Goal: Task Accomplishment & Management: Use online tool/utility

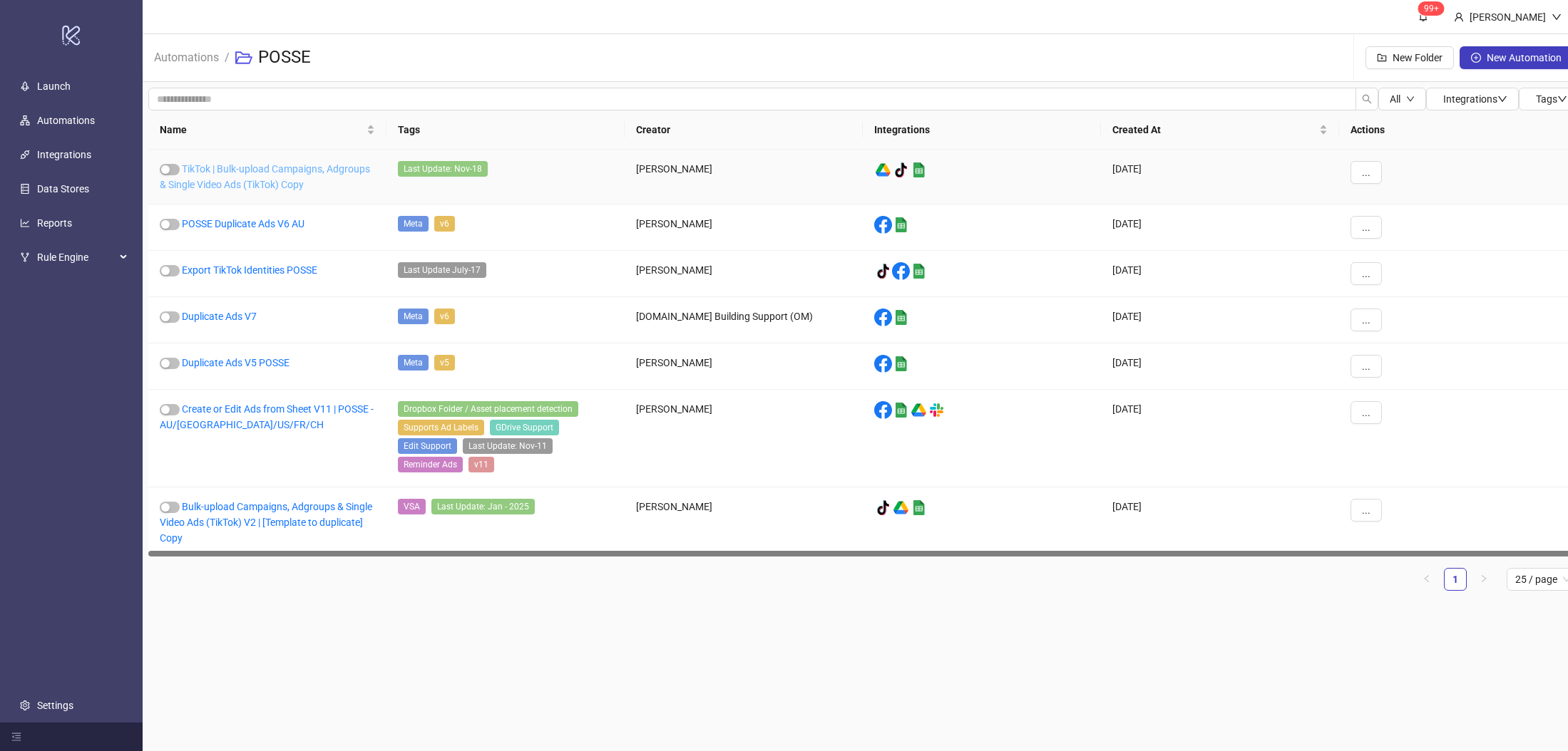
click at [279, 181] on link "TikTok | Bulk-upload Campaigns, Adgroups & Single Video Ads (TikTok) Copy" at bounding box center [265, 176] width 210 height 27
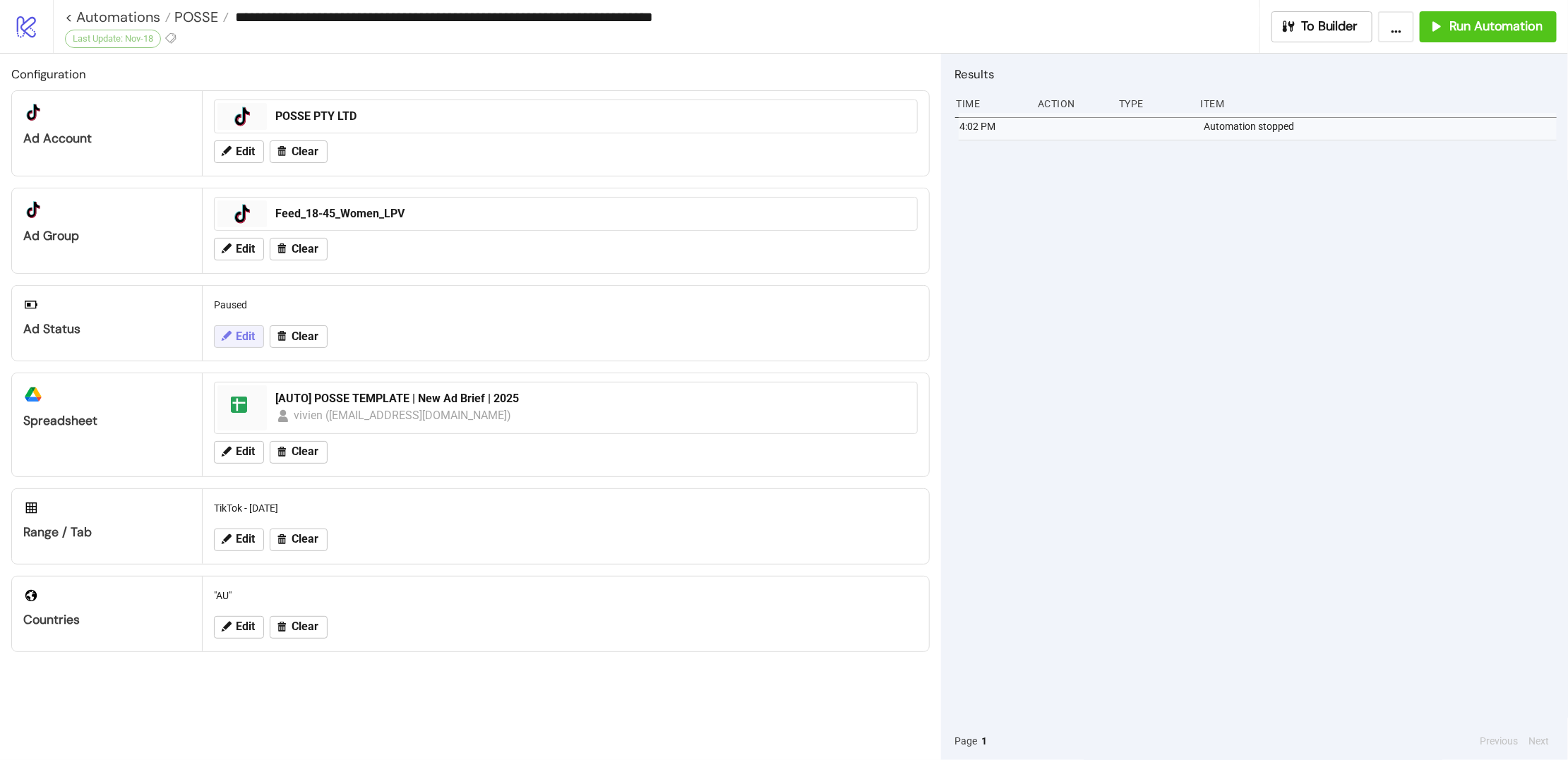
click at [230, 330] on icon at bounding box center [226, 336] width 13 height 13
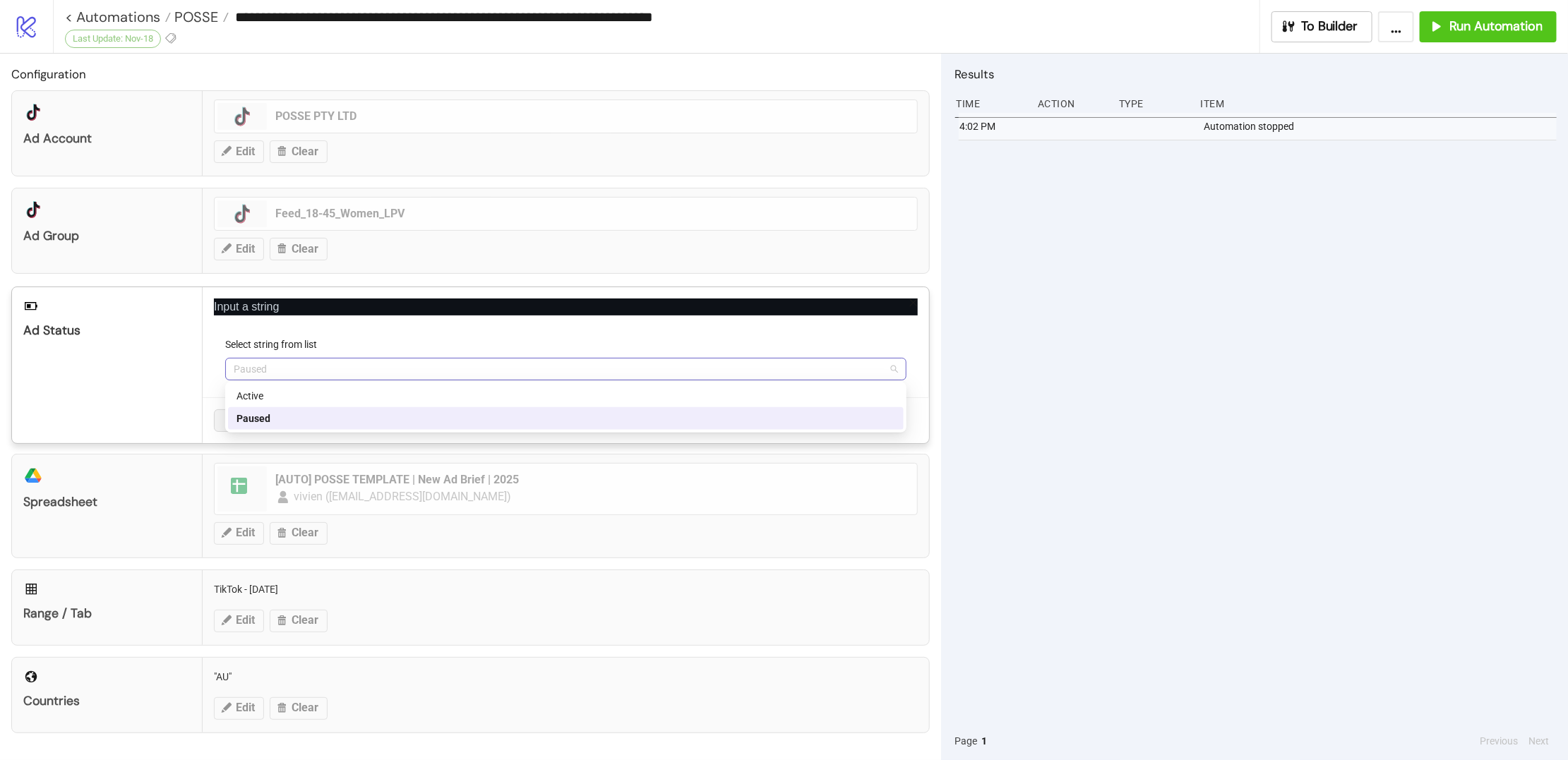
click at [290, 372] on span "Paused" at bounding box center [566, 369] width 665 height 21
click at [297, 400] on div "Active" at bounding box center [566, 396] width 659 height 16
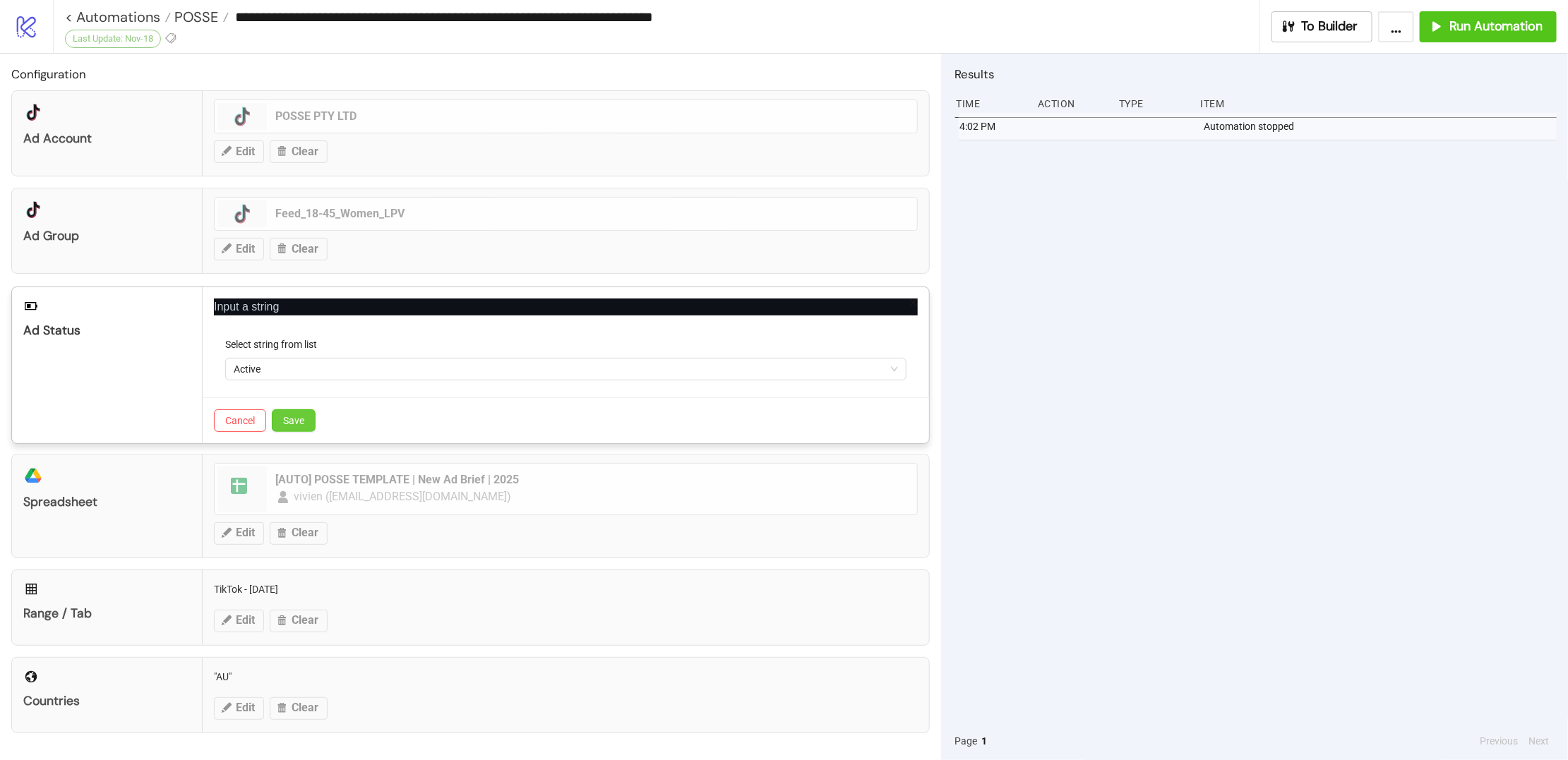
click at [295, 415] on span "Save" at bounding box center [294, 420] width 21 height 11
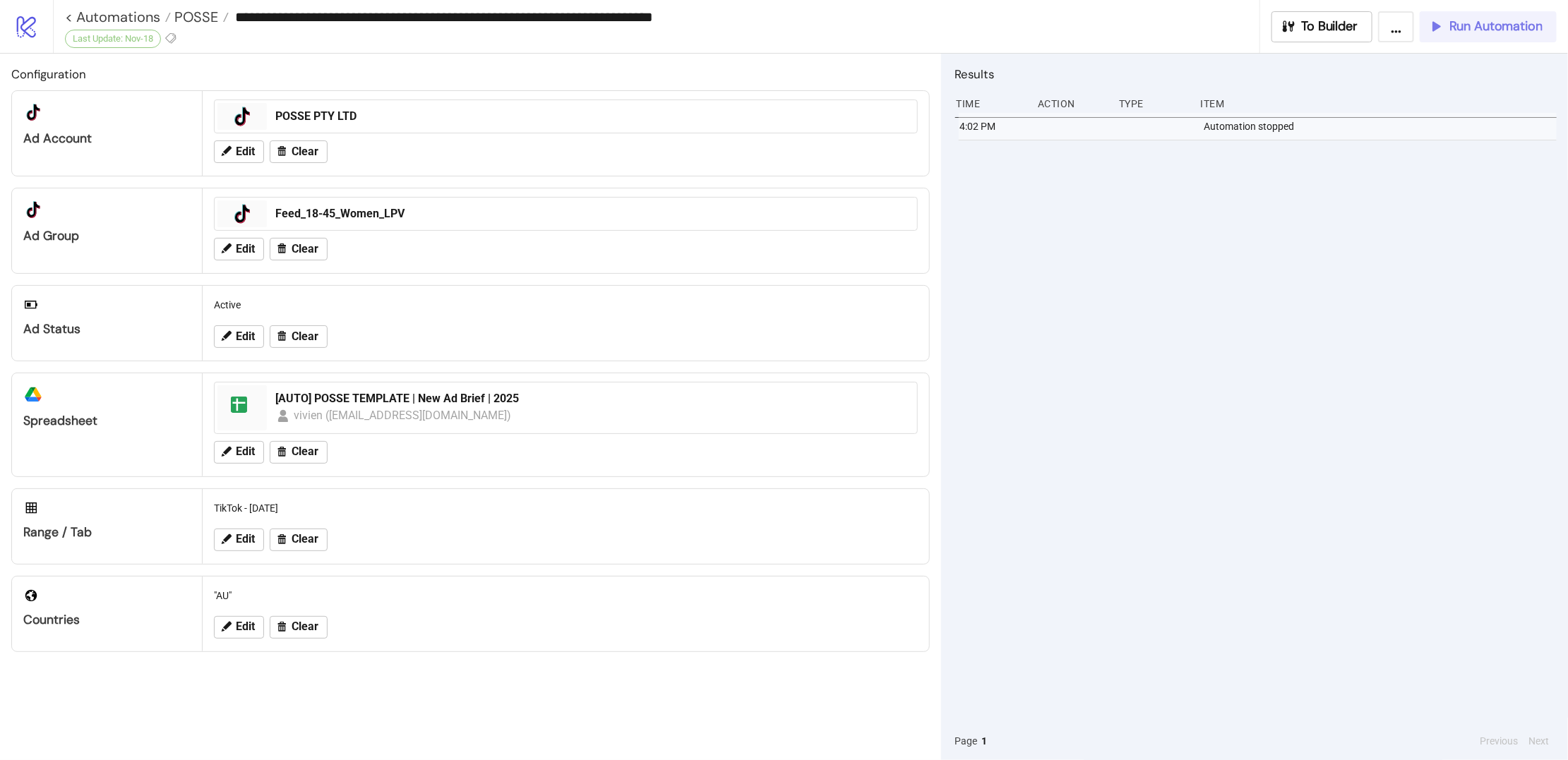
click at [1465, 28] on span "Run Automation" at bounding box center [1496, 26] width 93 height 16
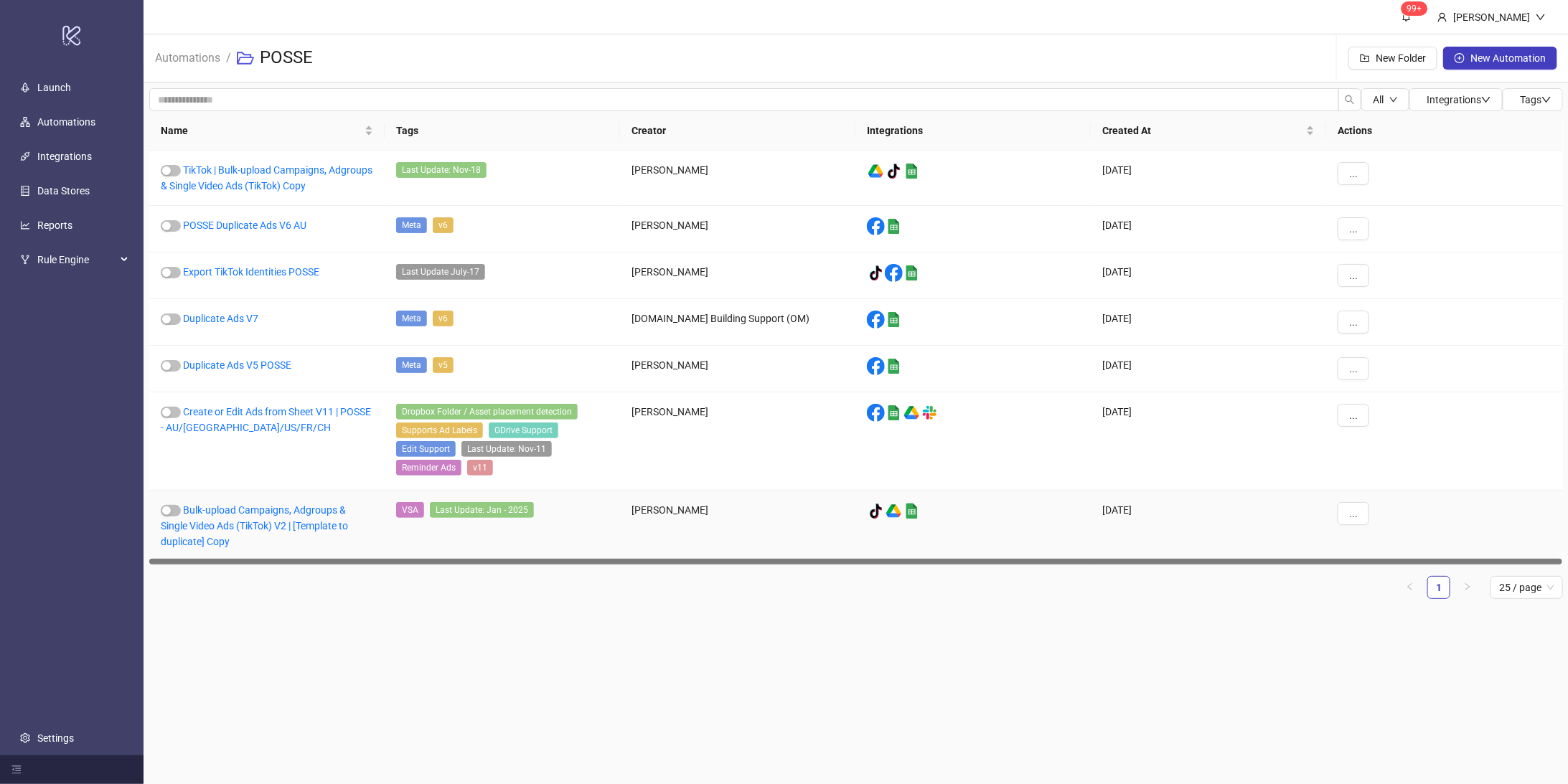
click at [1547, 556] on div "..." at bounding box center [1444, 526] width 237 height 71
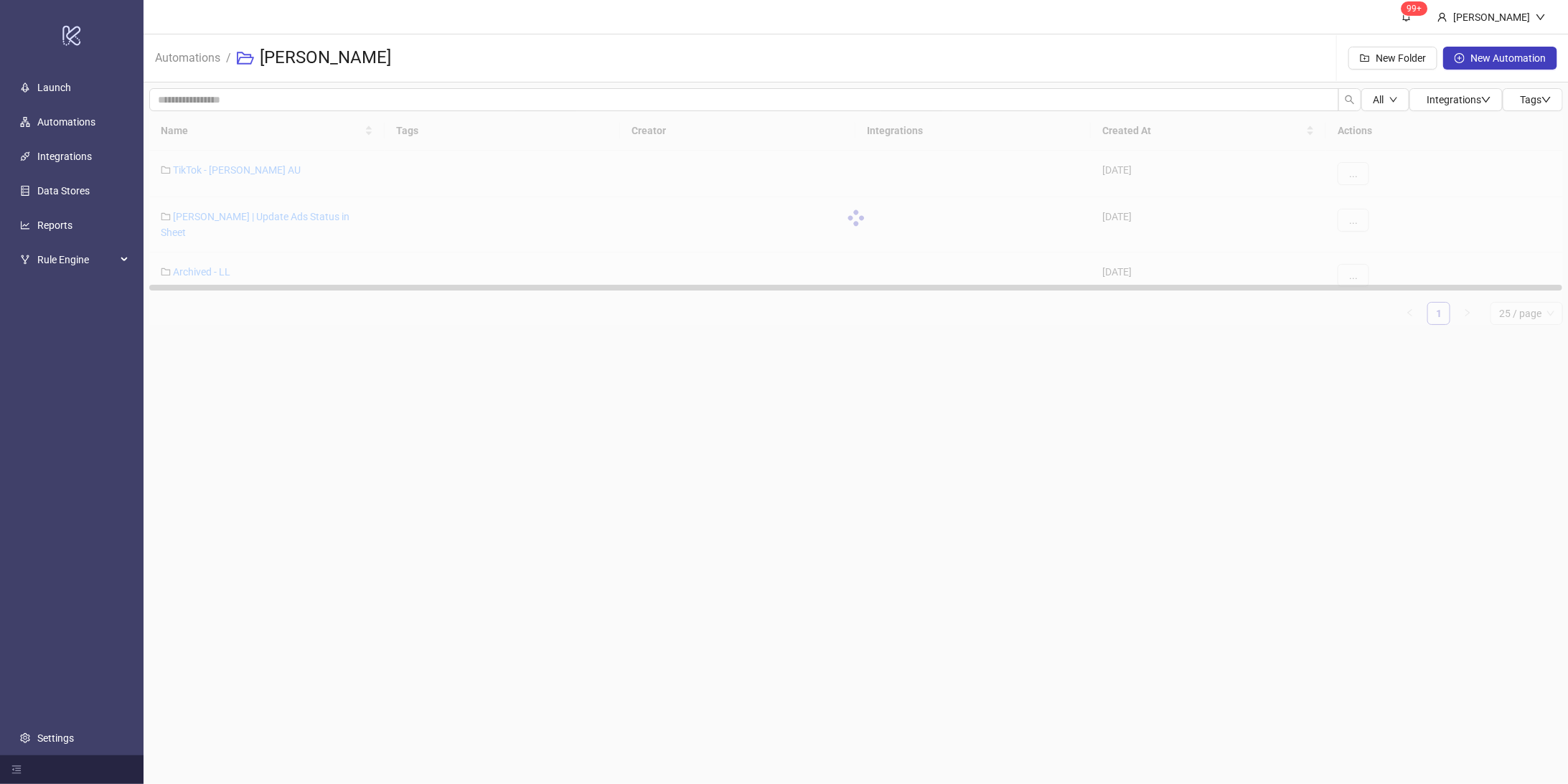
click at [651, 429] on main "99+ Hanna Automations / Leo Lin New Folder New Automation All Integrations Tags…" at bounding box center [856, 392] width 1425 height 784
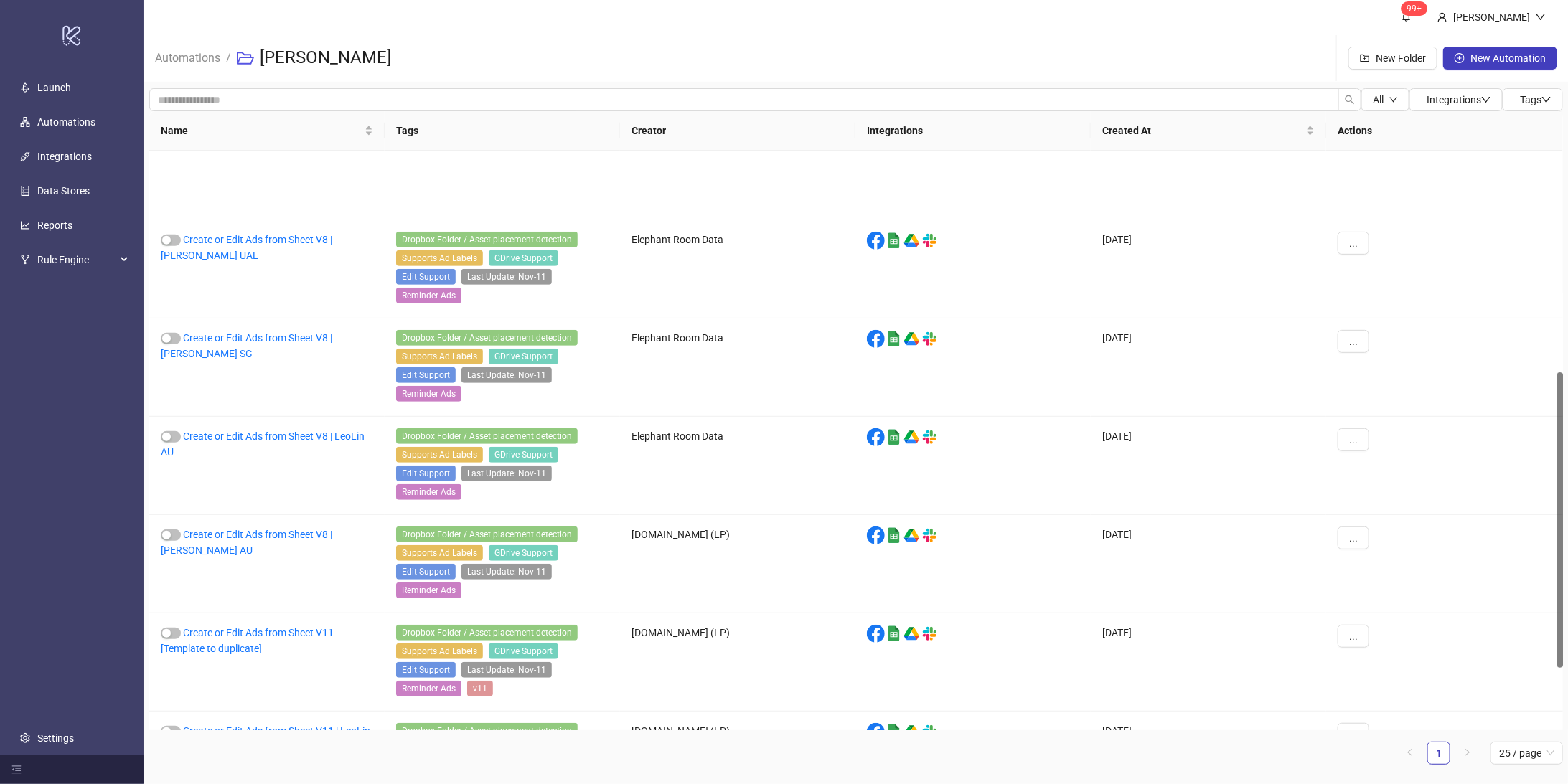
scroll to position [555, 0]
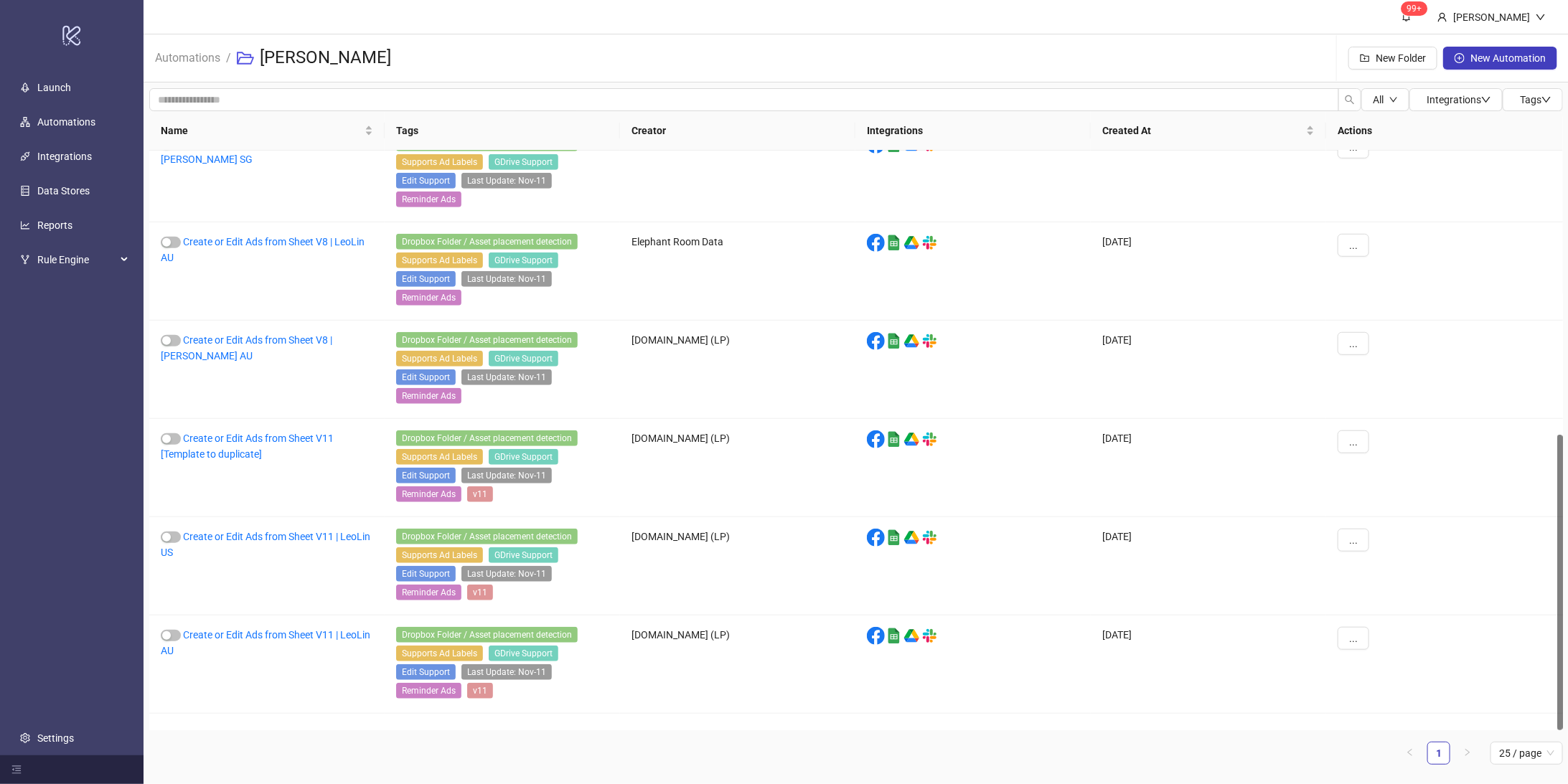
drag, startPoint x: 1561, startPoint y: 231, endPoint x: 1561, endPoint y: 720, distance: 489.0
click at [1551, 720] on div at bounding box center [1560, 582] width 6 height 295
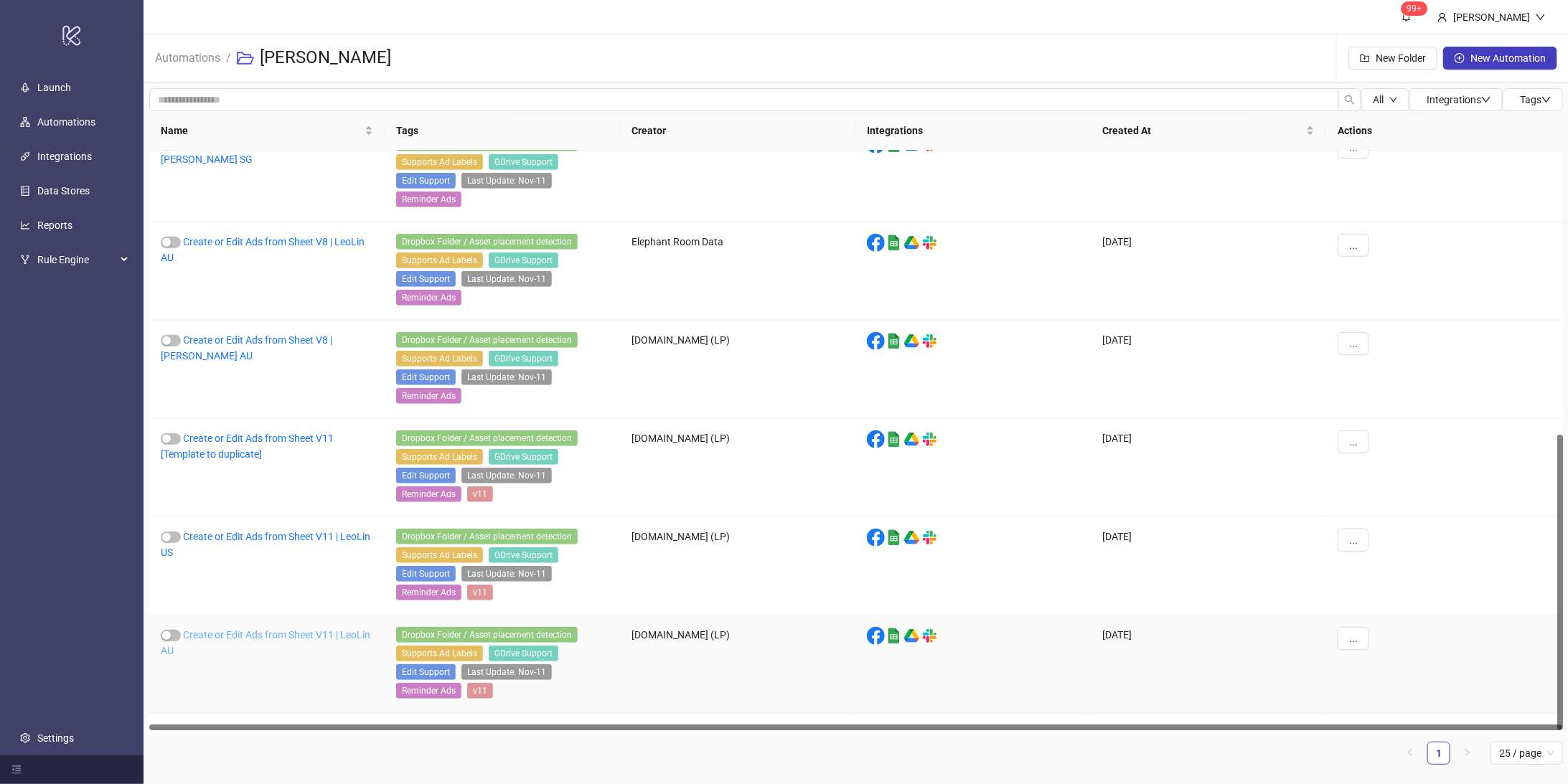
click at [276, 650] on link "Create or Edit Ads from Sheet V11 | LeoLin AU" at bounding box center [266, 642] width 209 height 27
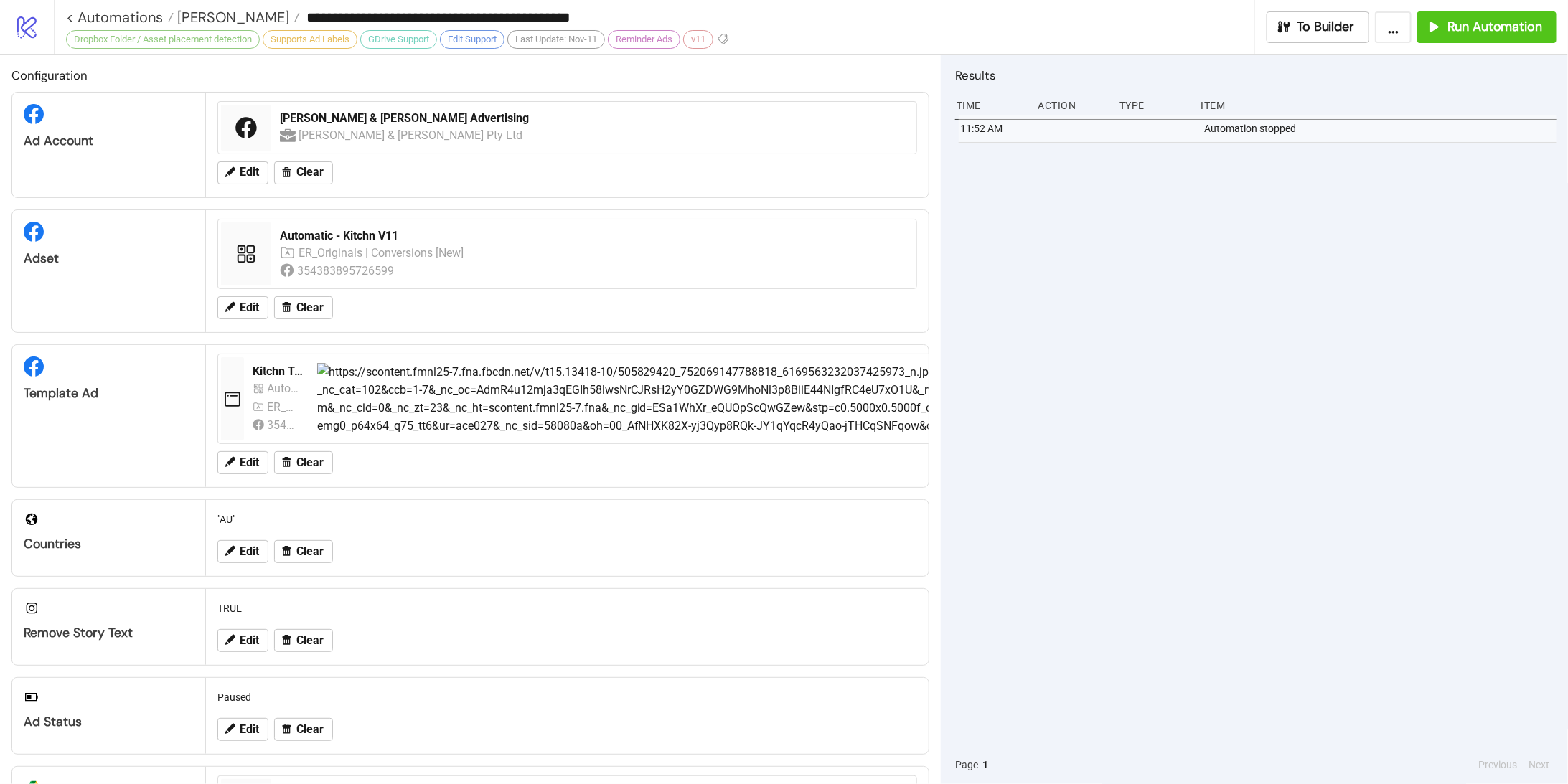
scroll to position [308, 0]
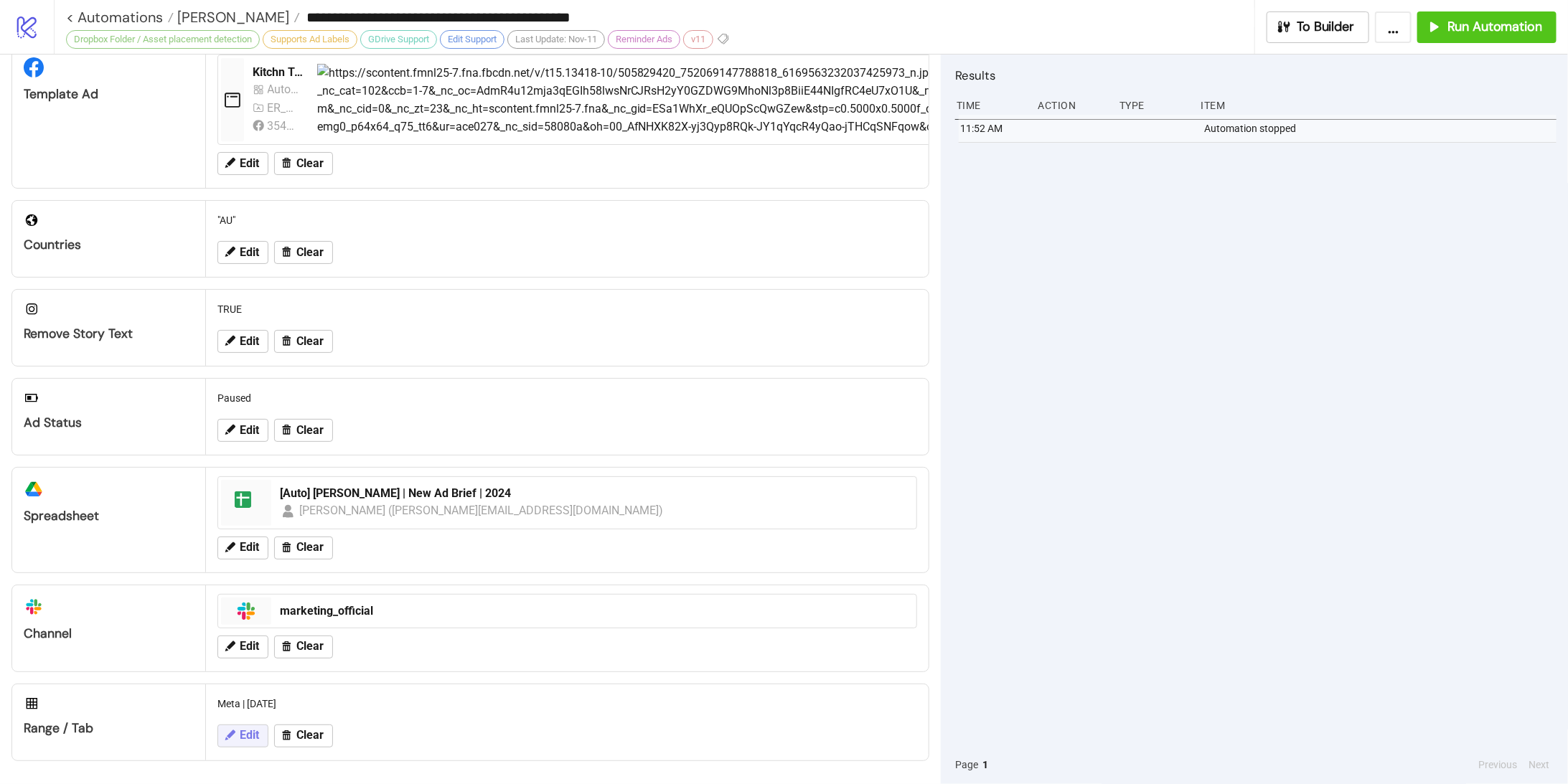
click at [255, 729] on span "Edit" at bounding box center [249, 735] width 19 height 13
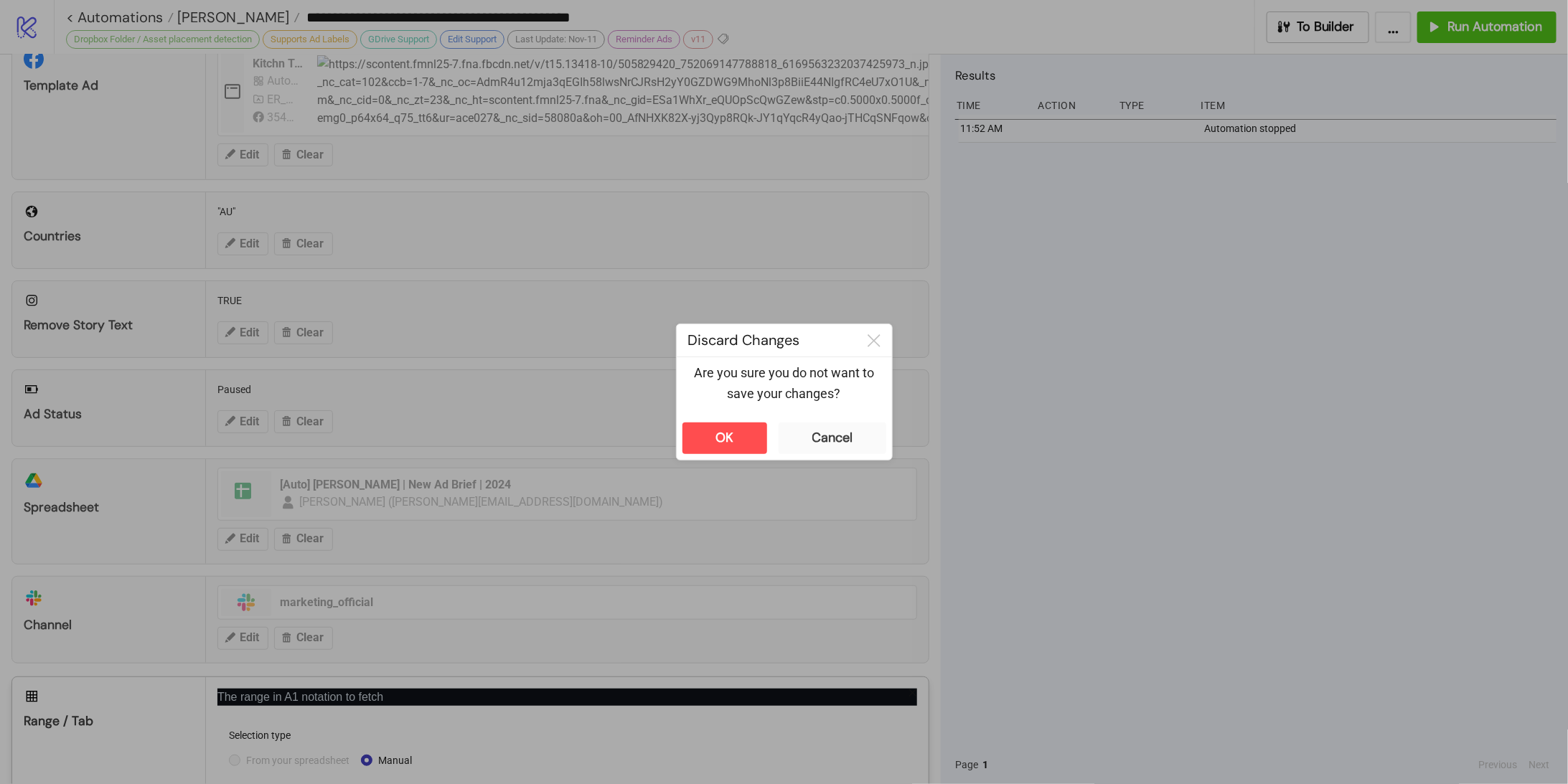
scroll to position [454, 0]
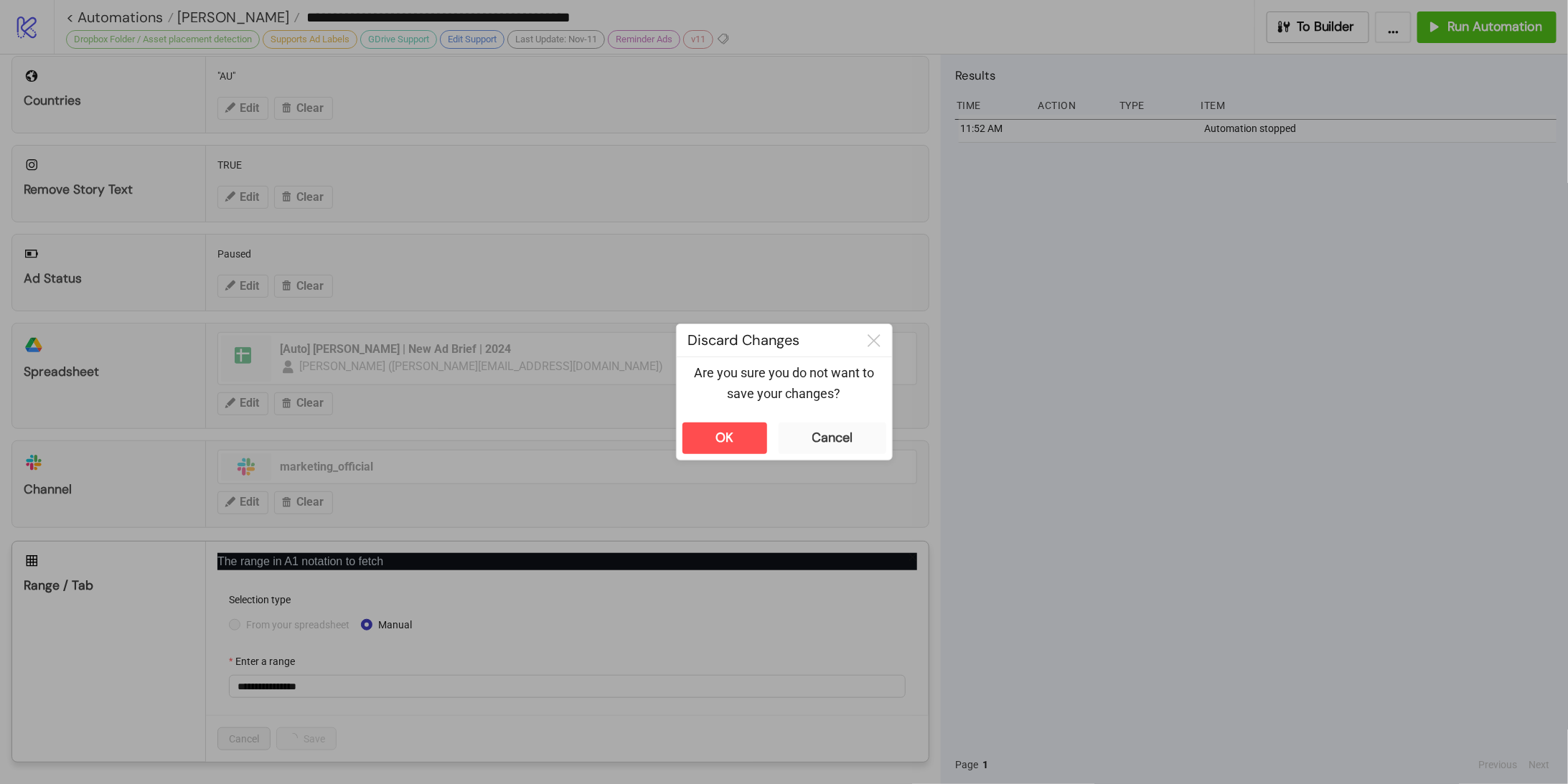
click at [837, 418] on div "OK Cancel" at bounding box center [784, 438] width 215 height 43
click at [823, 441] on div "Cancel" at bounding box center [833, 438] width 40 height 17
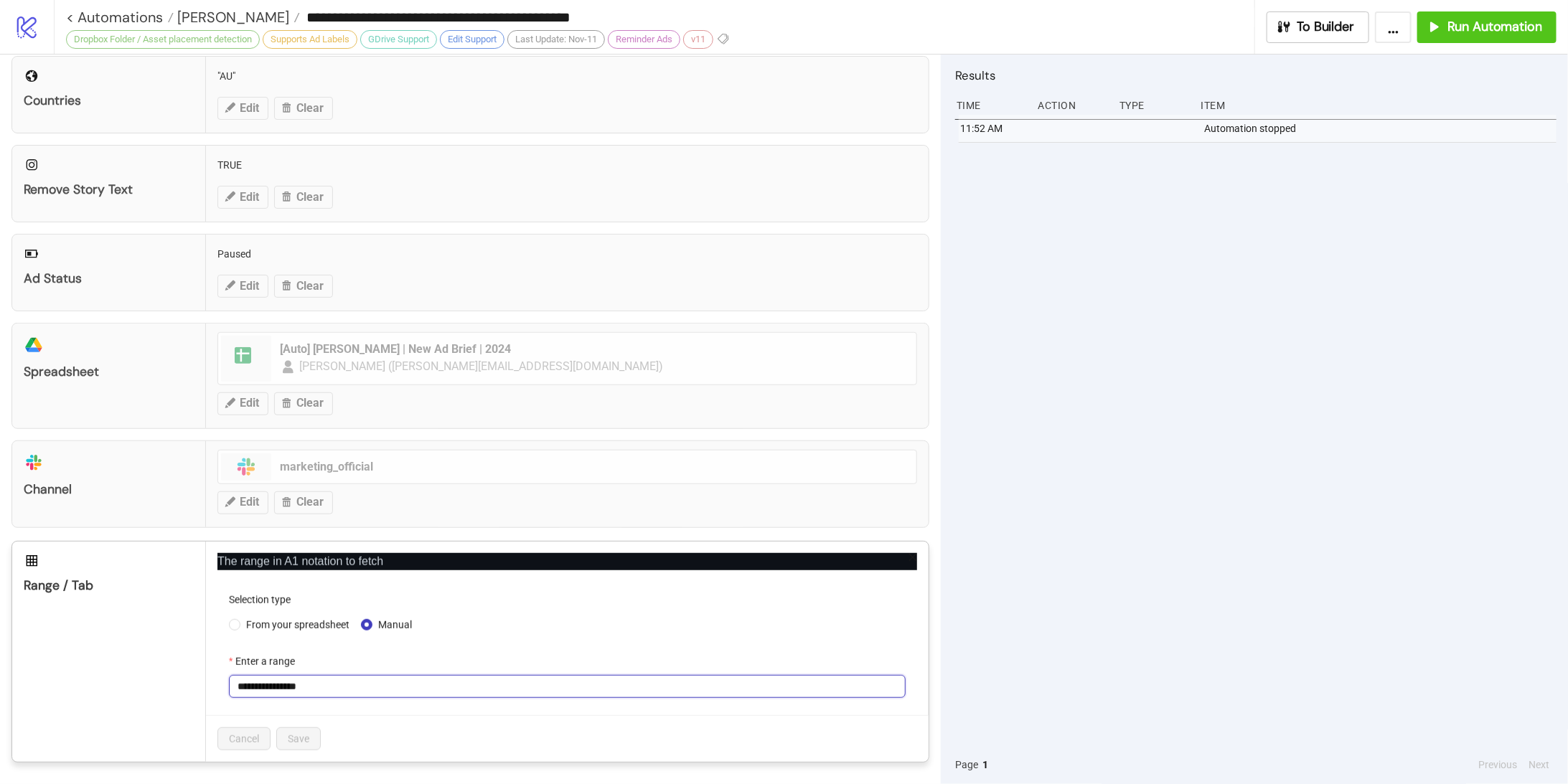
click at [328, 680] on input "**********" at bounding box center [567, 687] width 677 height 23
click at [251, 620] on span "From your spreadsheet" at bounding box center [298, 625] width 115 height 16
click at [268, 681] on span "Meta | Sept 2025" at bounding box center [567, 687] width 660 height 22
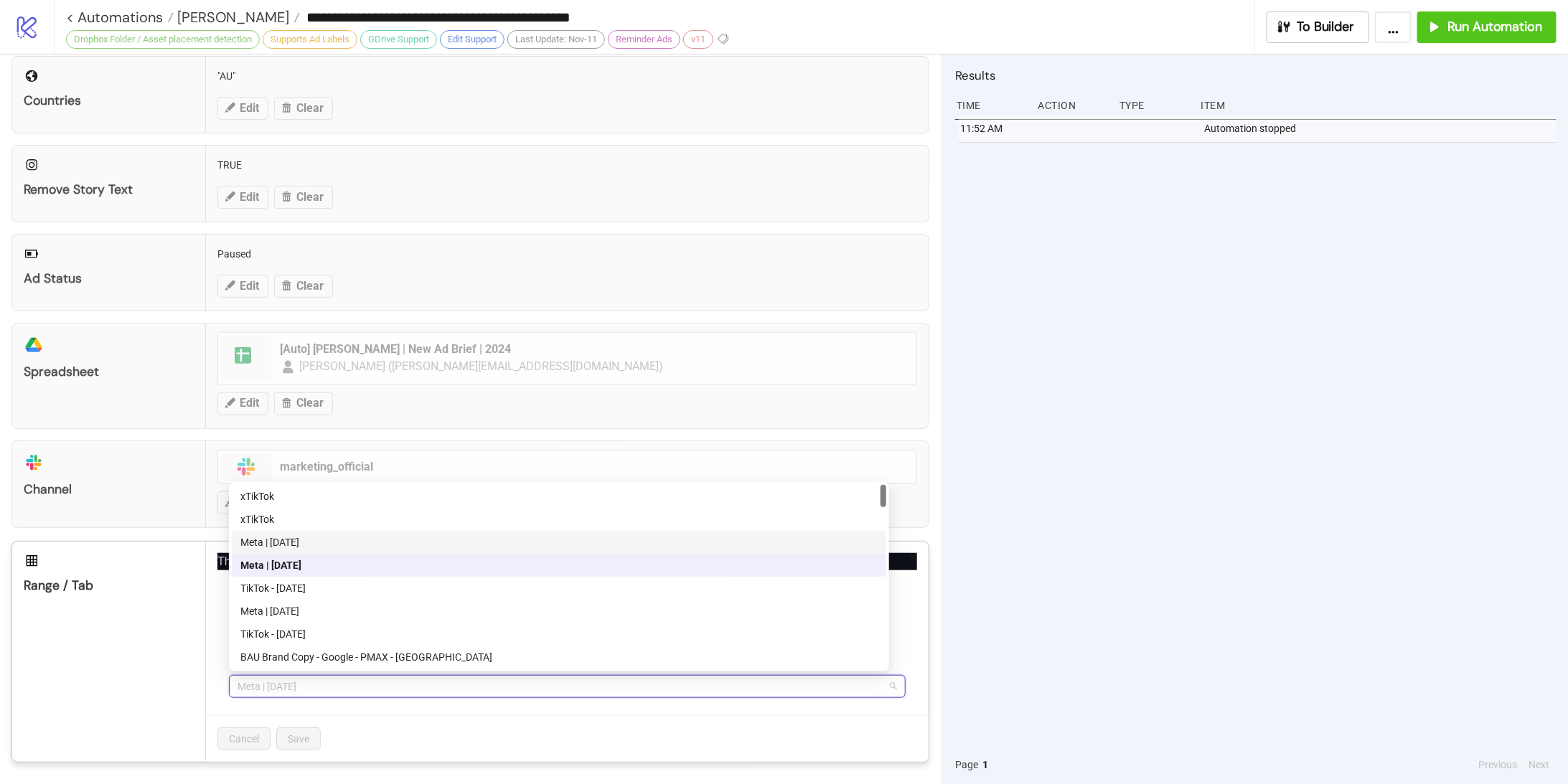
click at [292, 548] on div "Meta | Oct 2025" at bounding box center [559, 542] width 637 height 16
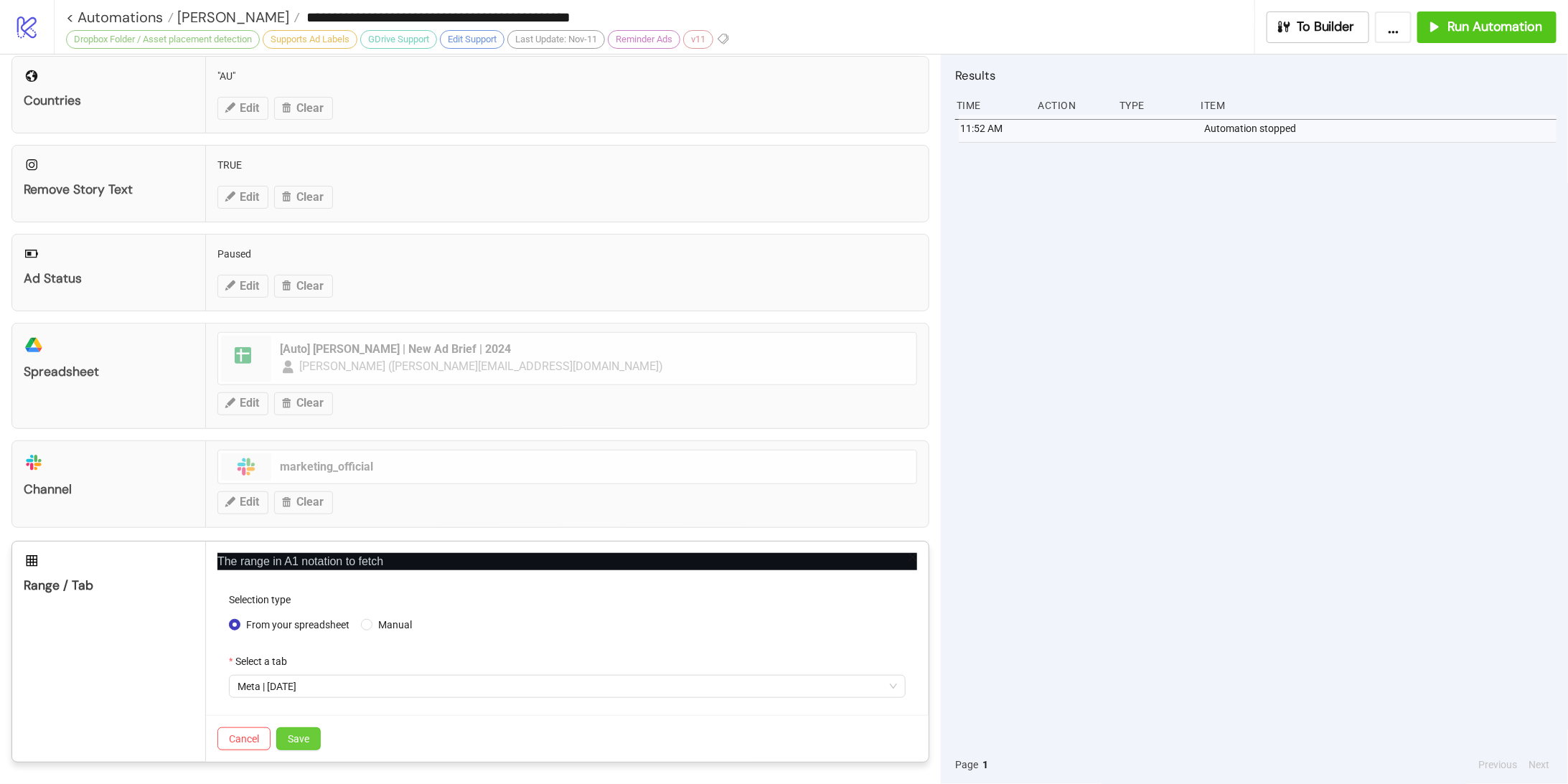
click at [313, 738] on button "Save" at bounding box center [299, 739] width 45 height 23
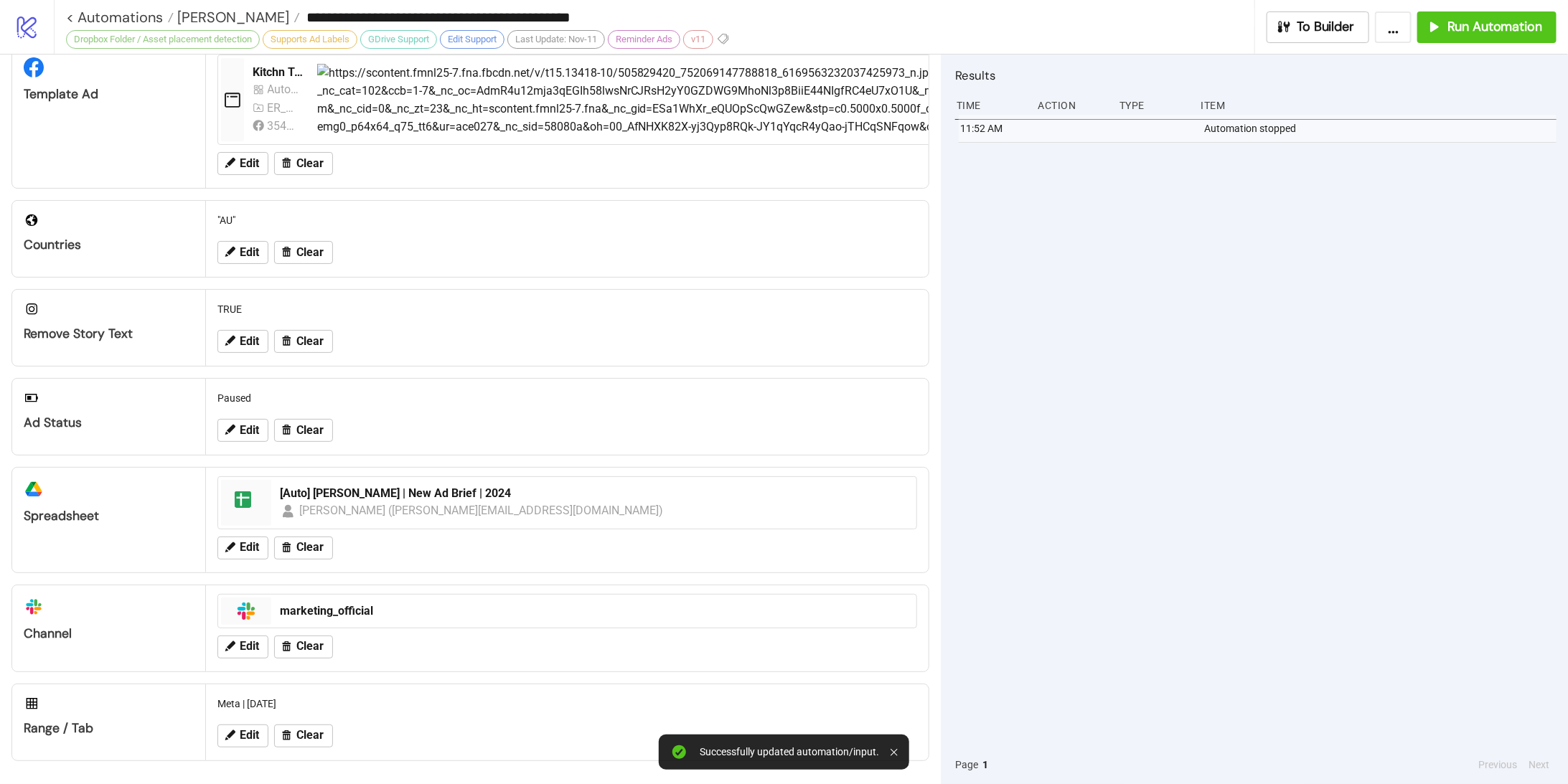
scroll to position [308, 0]
click at [1350, 465] on div "11:52 AM Automation stopped" at bounding box center [1256, 430] width 602 height 631
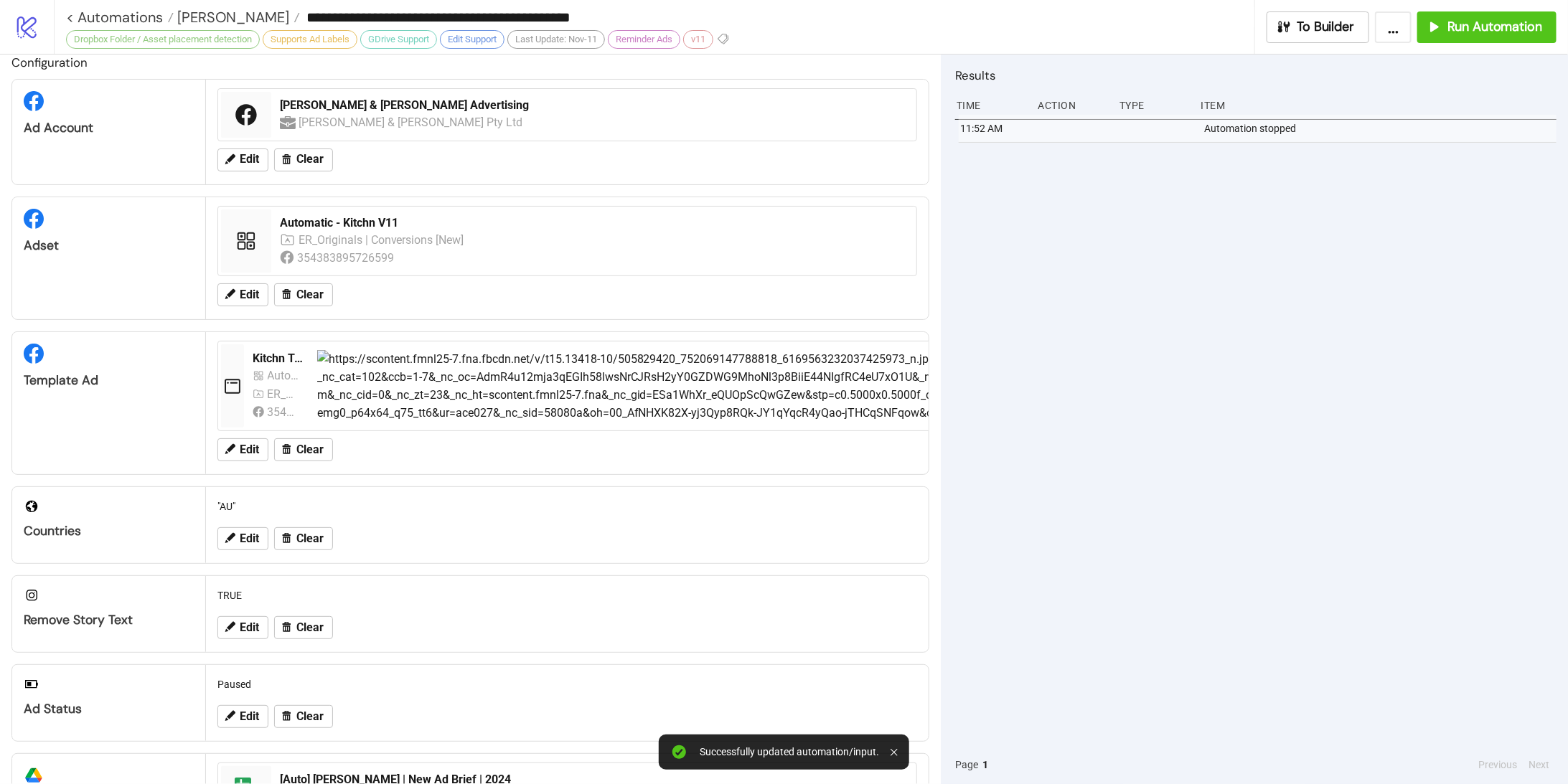
scroll to position [0, 0]
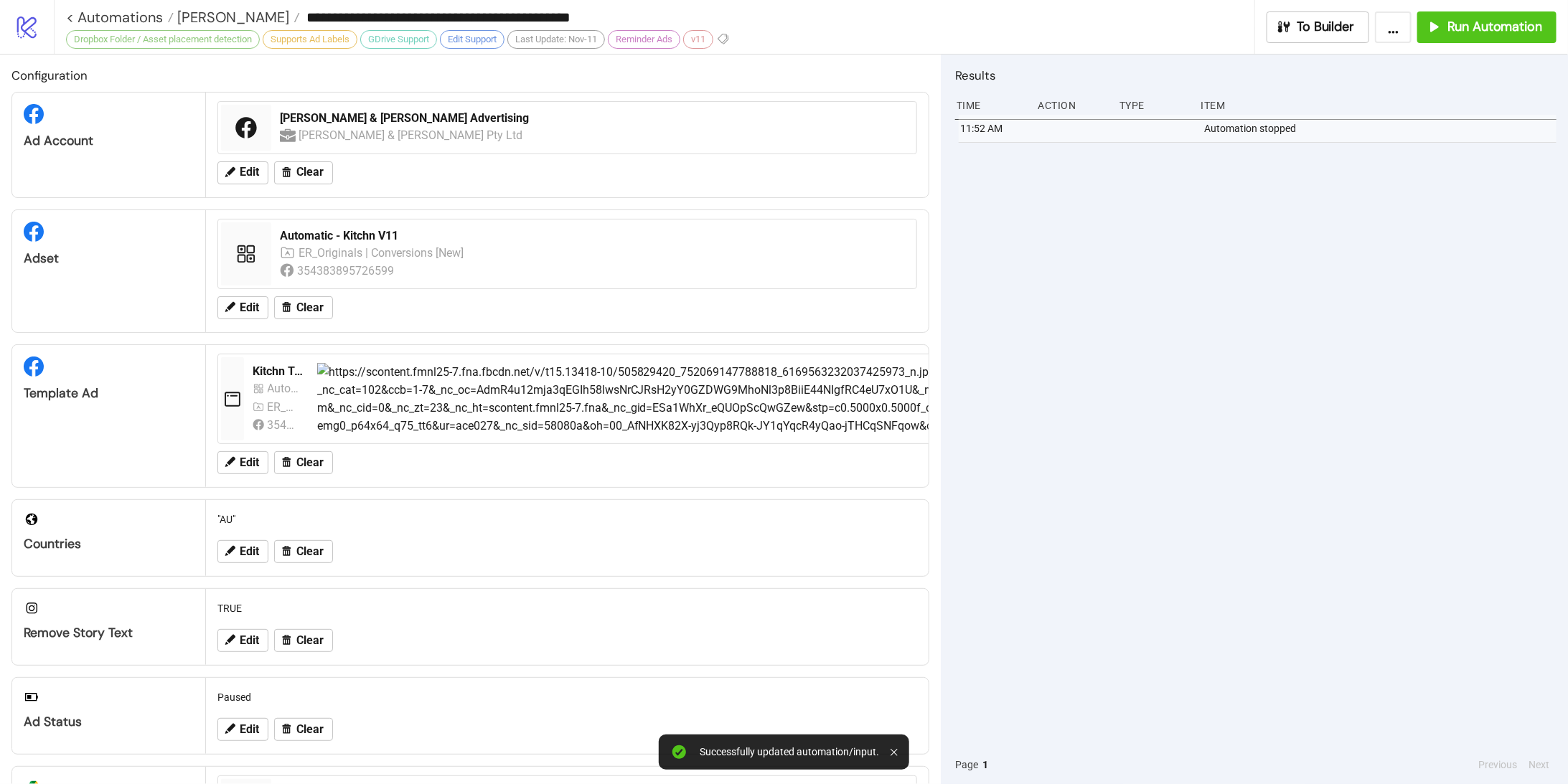
click at [1335, 251] on div "11:52 AM Automation stopped" at bounding box center [1256, 430] width 602 height 631
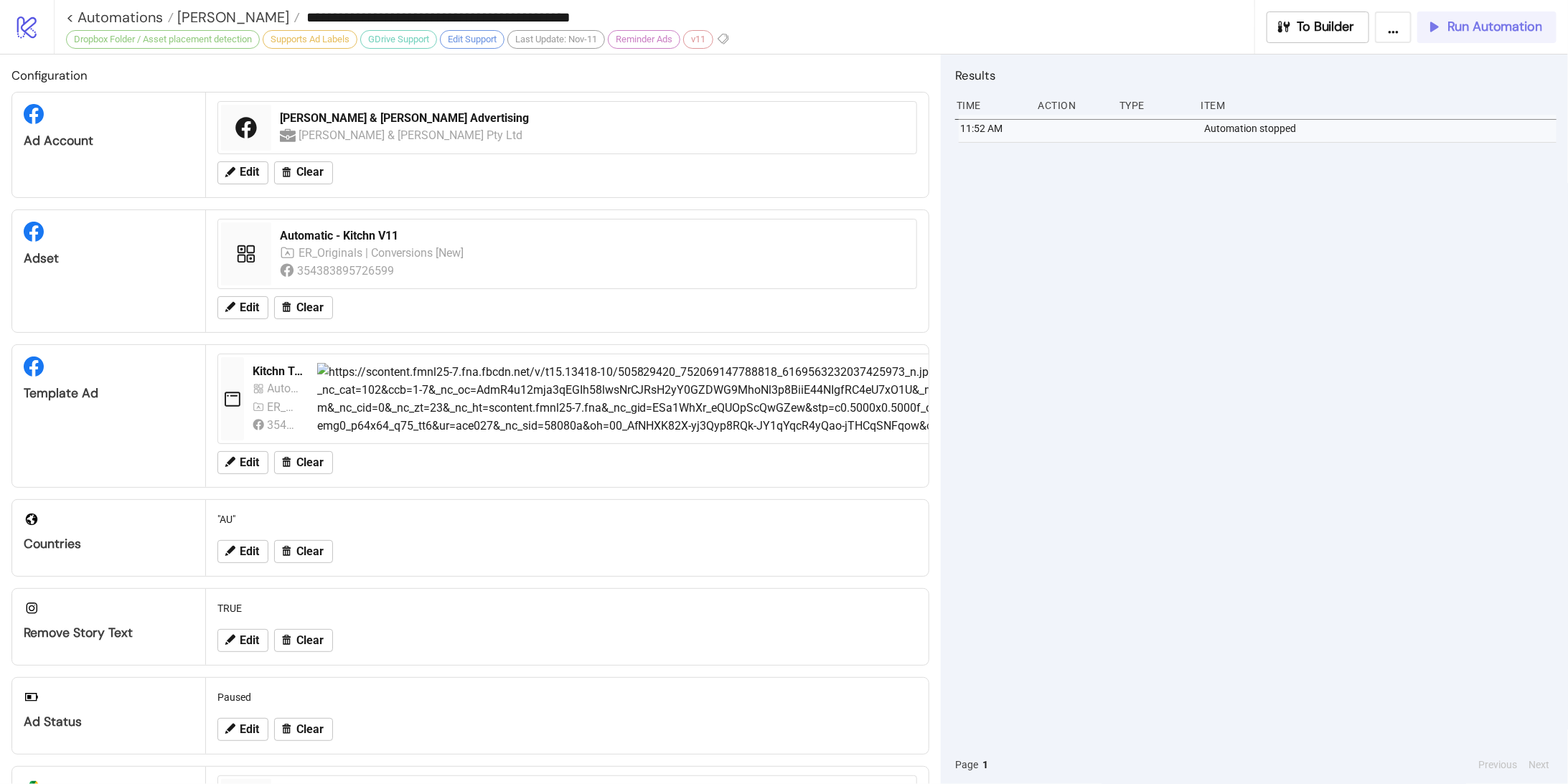
click at [1507, 30] on span "Run Automation" at bounding box center [1495, 27] width 95 height 17
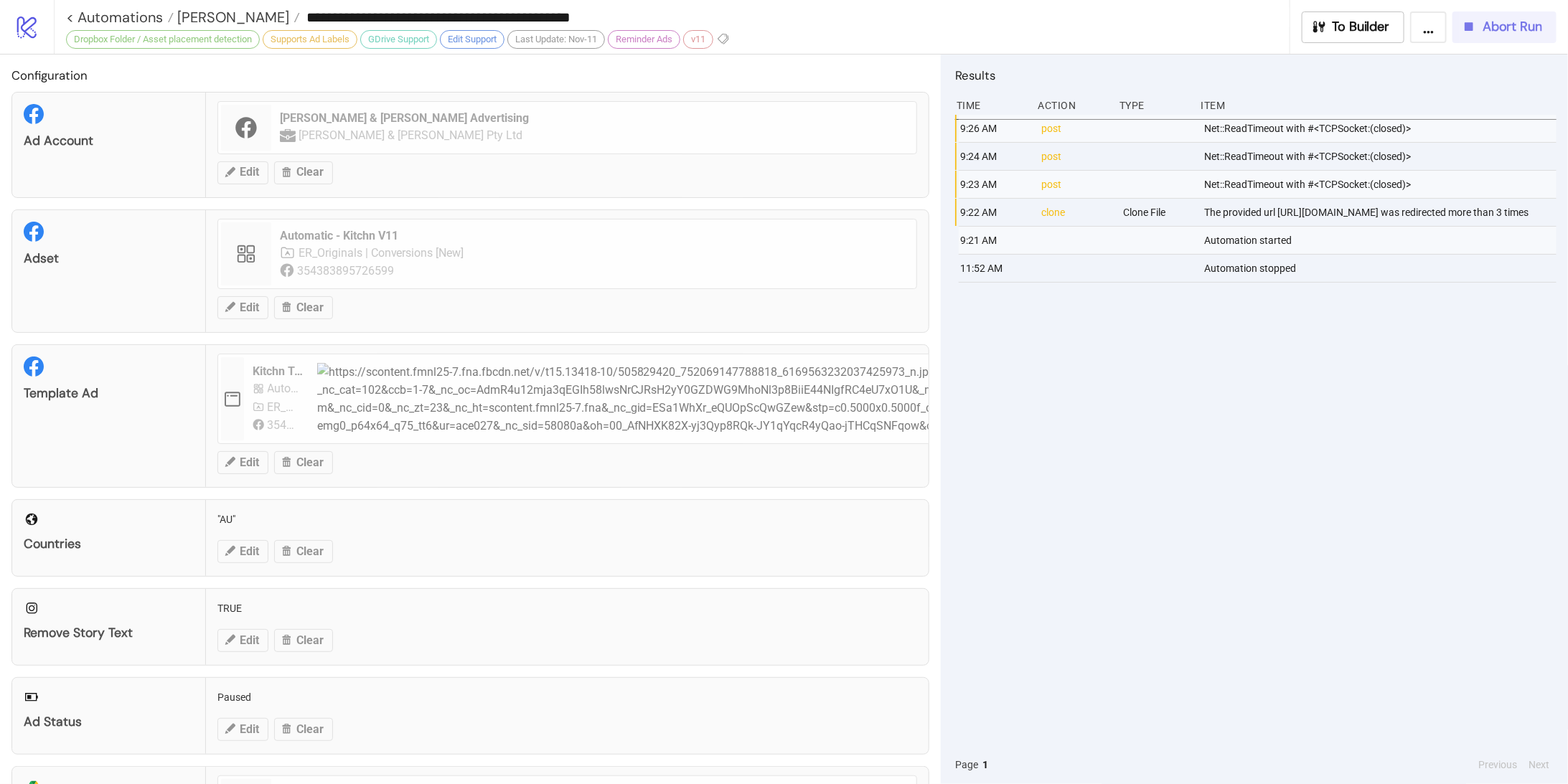
click at [1510, 37] on button "Abort Run" at bounding box center [1504, 27] width 104 height 32
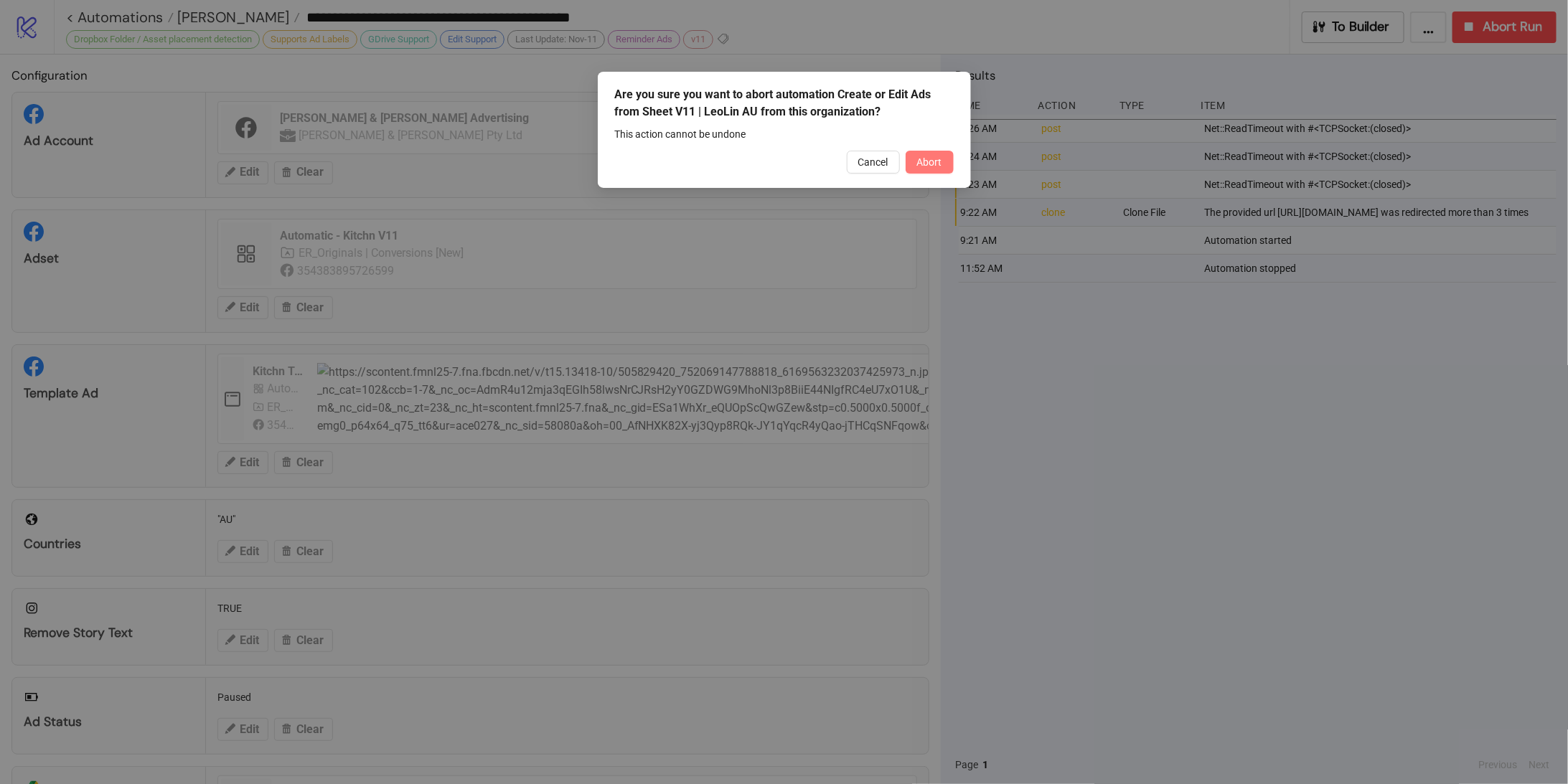
click at [931, 173] on button "Abort" at bounding box center [930, 163] width 48 height 23
